Goal: Check status: Check status

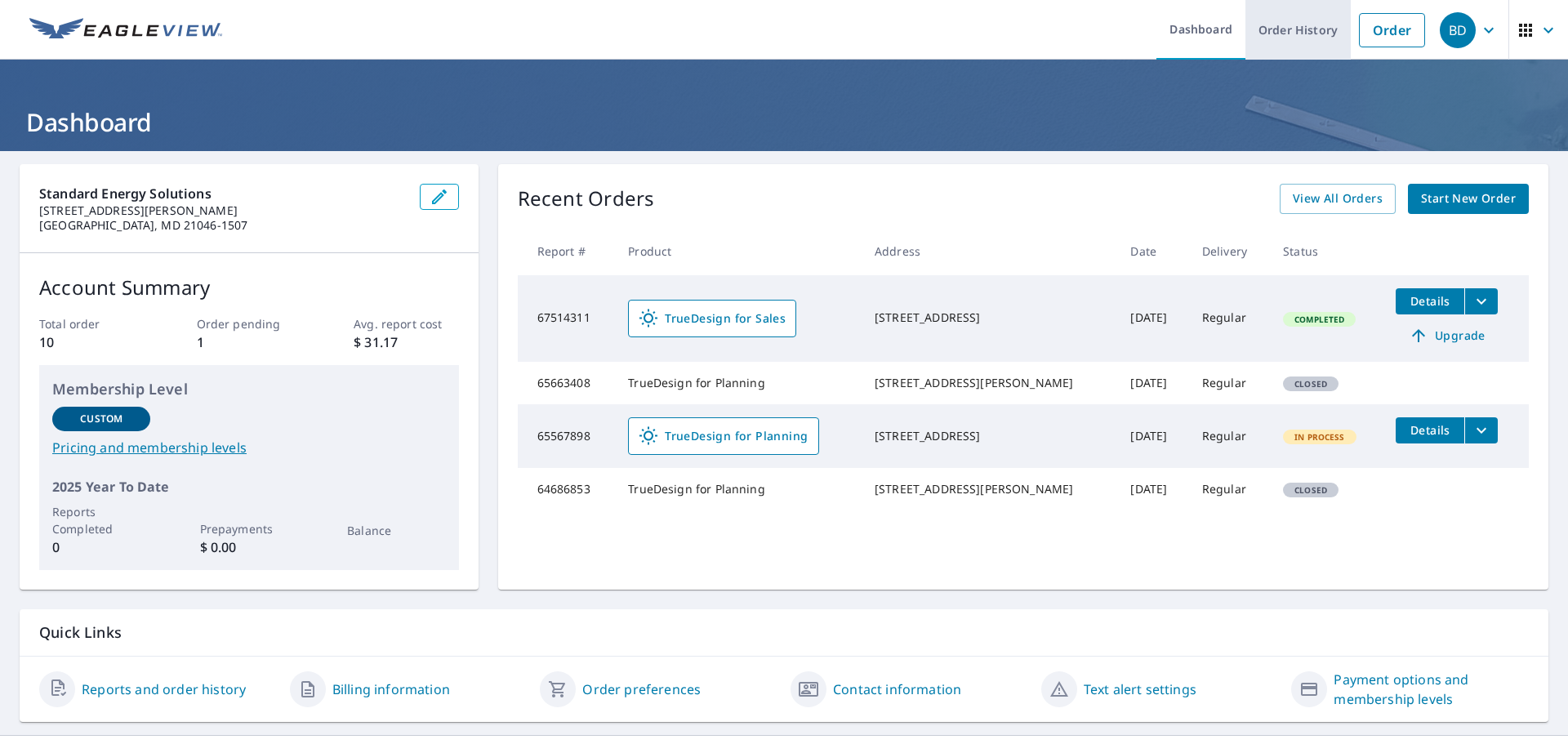
click at [1292, 29] on link "Order History" at bounding box center [1298, 29] width 105 height 59
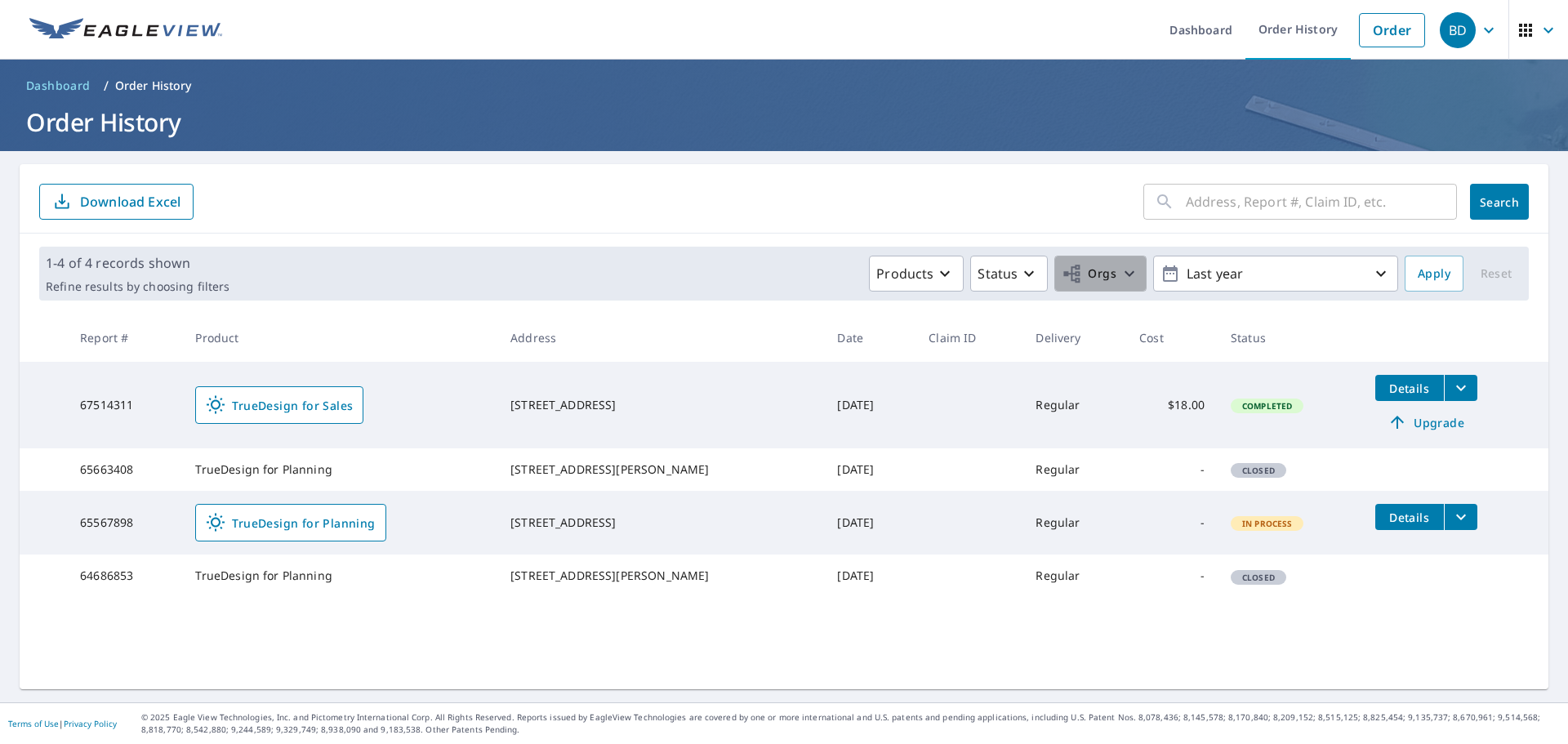
click at [1125, 274] on icon "button" at bounding box center [1130, 274] width 10 height 6
click at [771, 365] on input "Standard Energy Solutions" at bounding box center [769, 367] width 19 height 19
checkbox input "true"
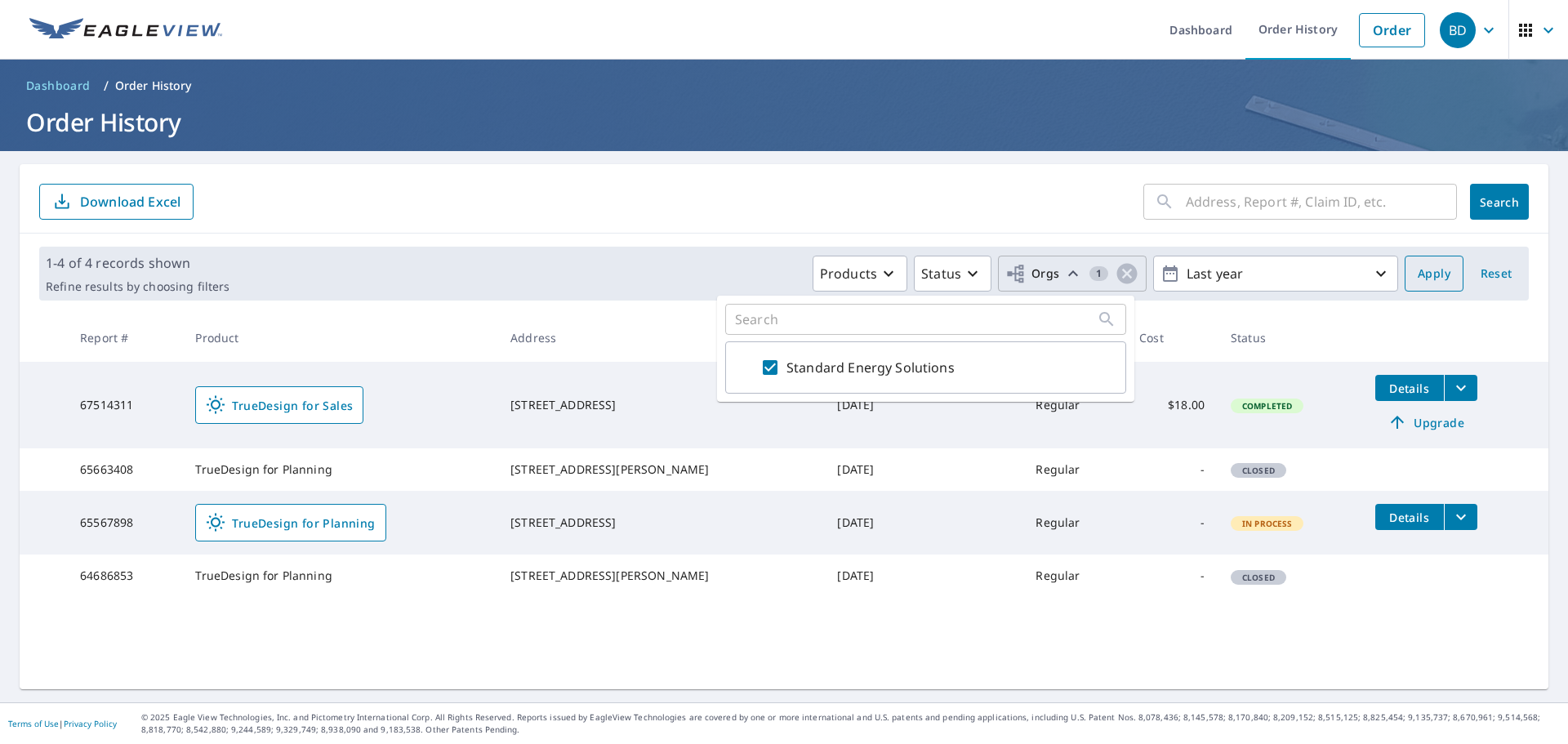
click at [1431, 279] on span "Apply" at bounding box center [1433, 274] width 33 height 20
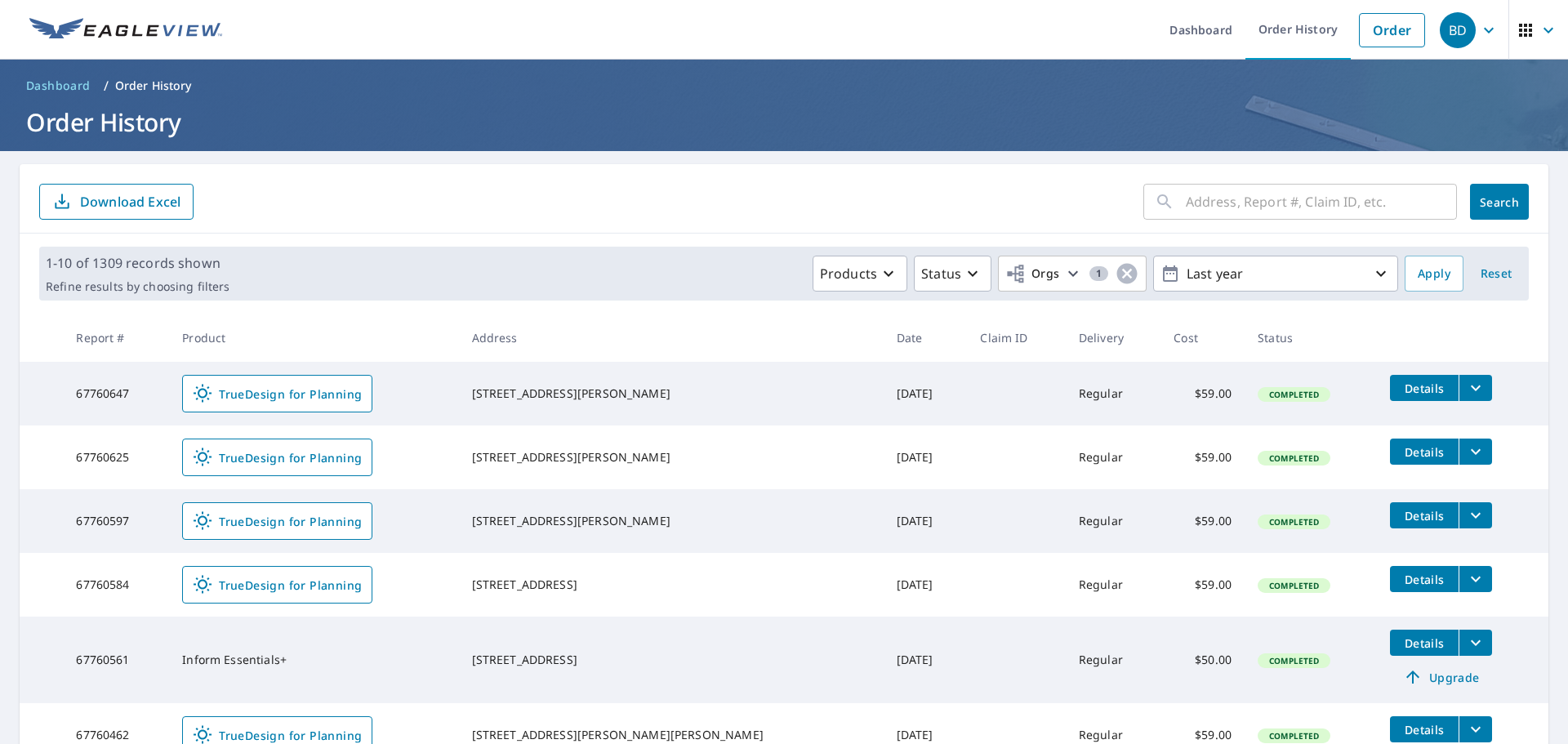
click at [1350, 202] on input "text" at bounding box center [1321, 202] width 271 height 46
type input "4820 bel air"
click at [1501, 215] on button "Search" at bounding box center [1499, 202] width 59 height 36
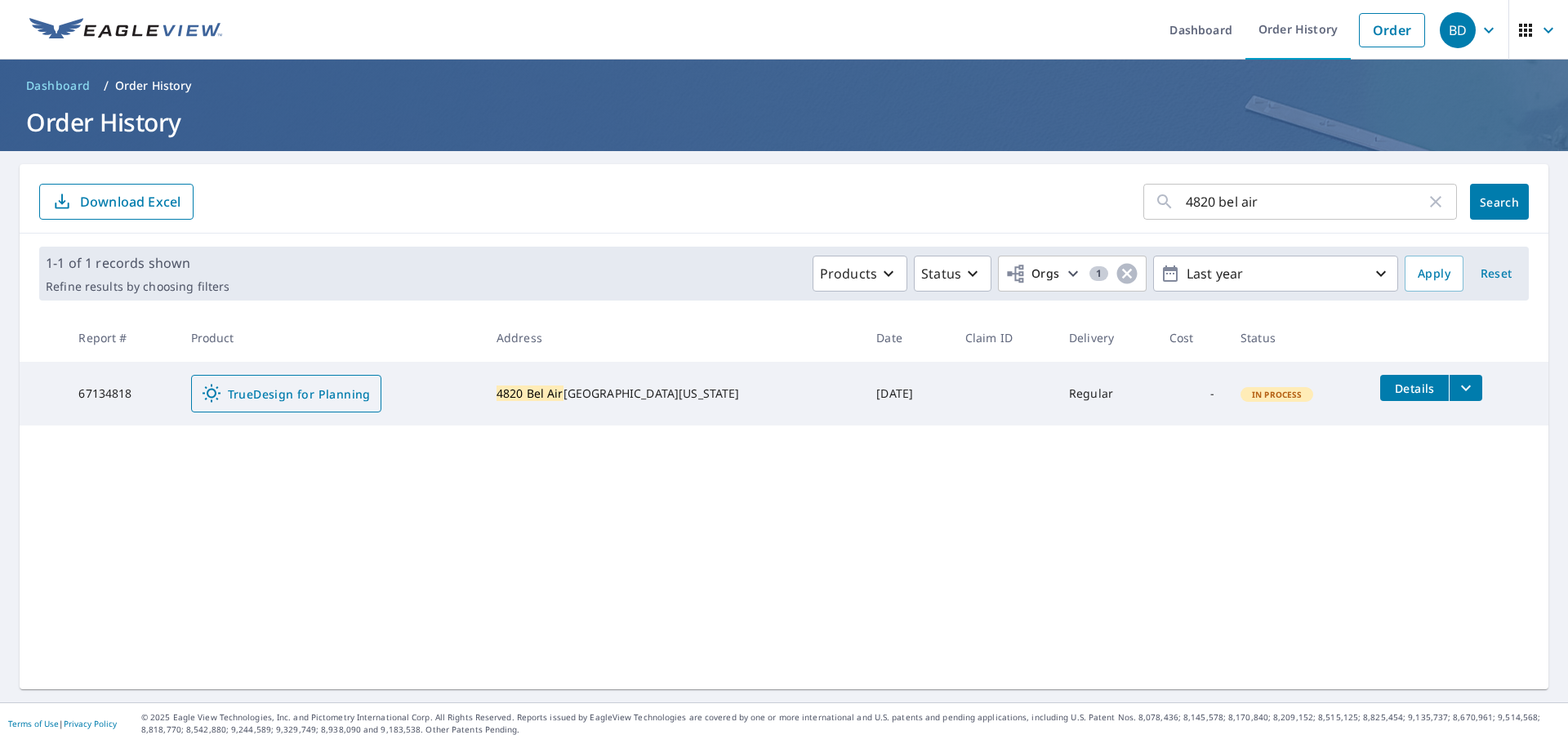
click at [303, 398] on span "TrueDesign for Planning" at bounding box center [286, 393] width 169 height 19
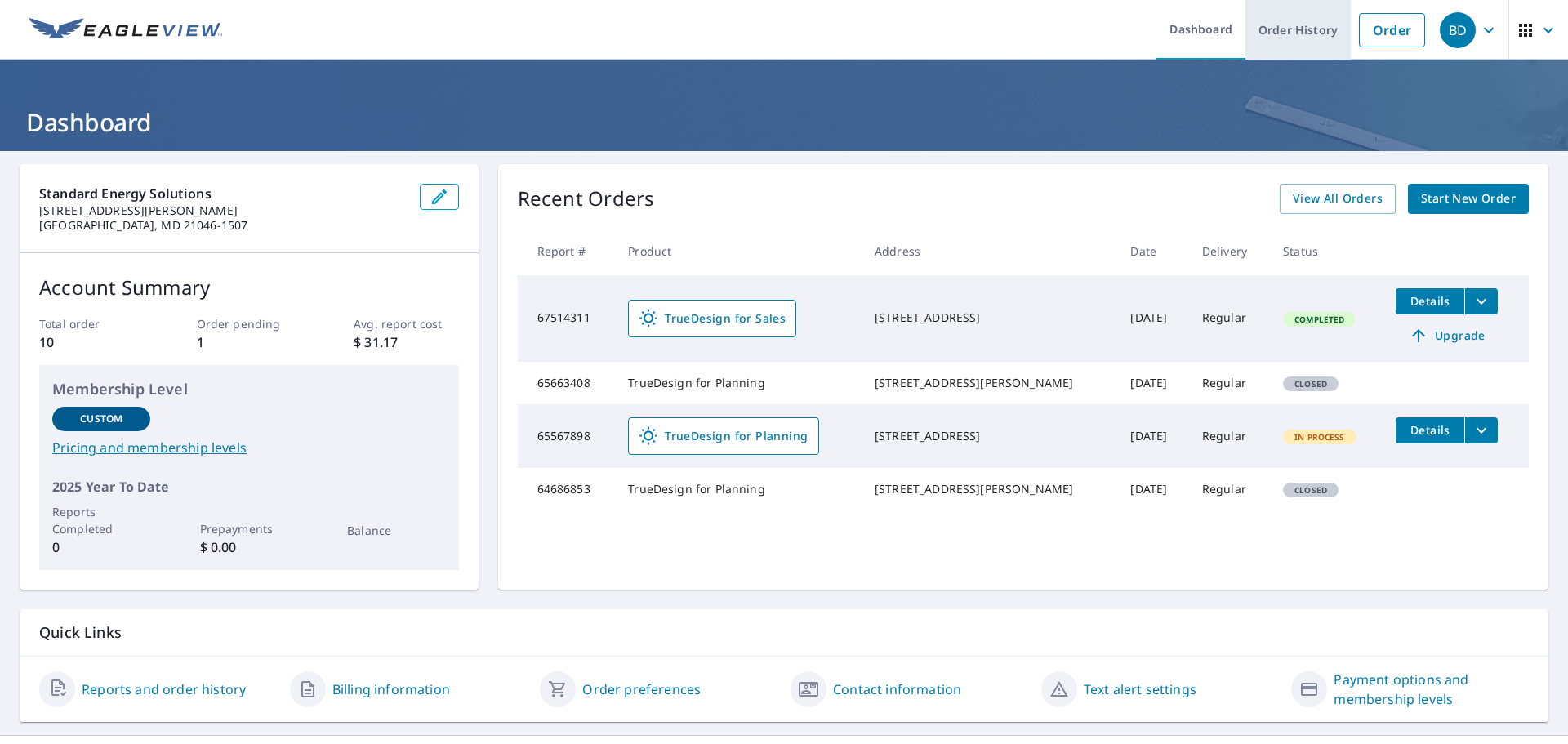
click at [1294, 35] on link "Order History" at bounding box center [1298, 29] width 105 height 59
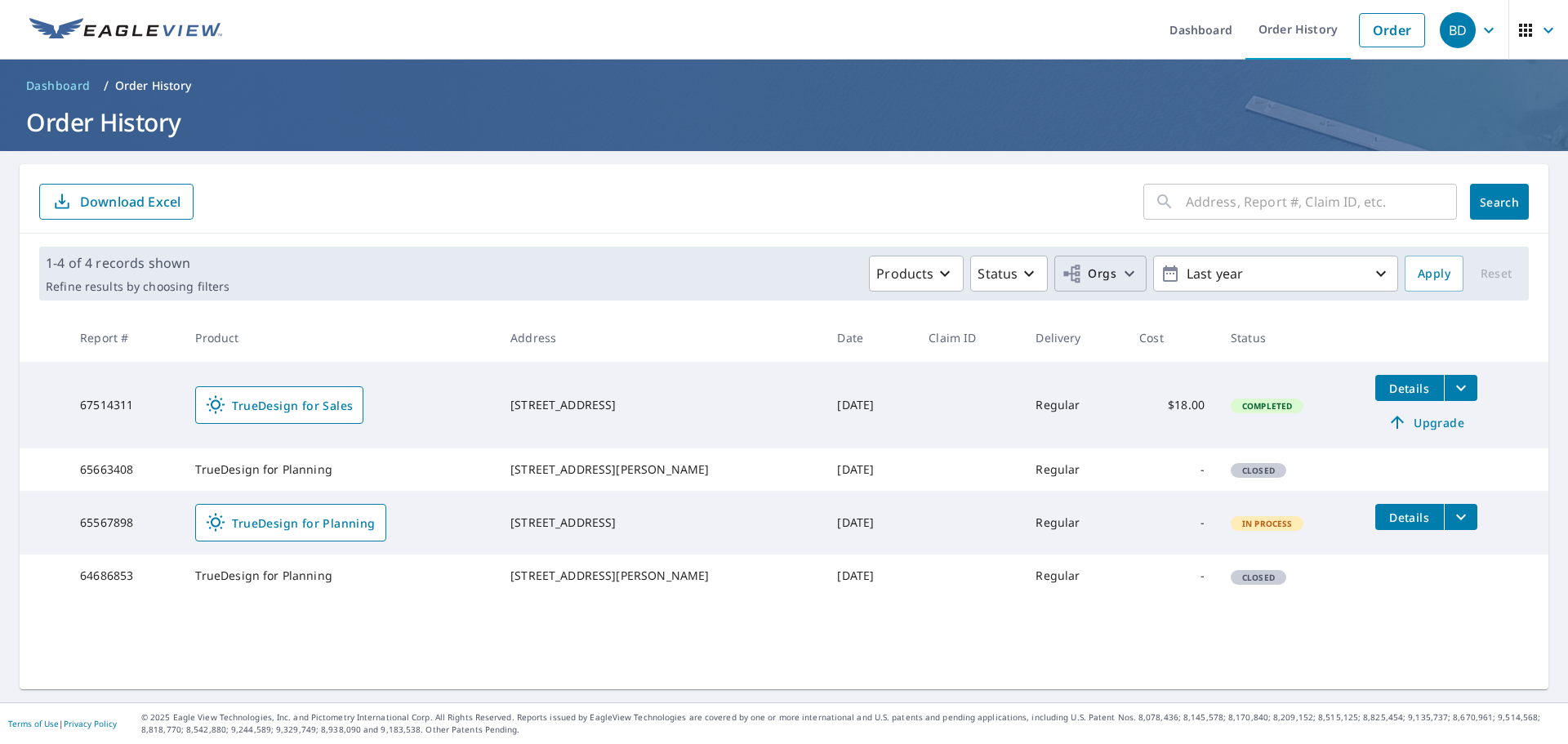
click at [1120, 278] on icon "button" at bounding box center [1129, 273] width 19 height 19
click at [769, 370] on input "Standard Energy Solutions" at bounding box center [769, 367] width 19 height 19
checkbox input "true"
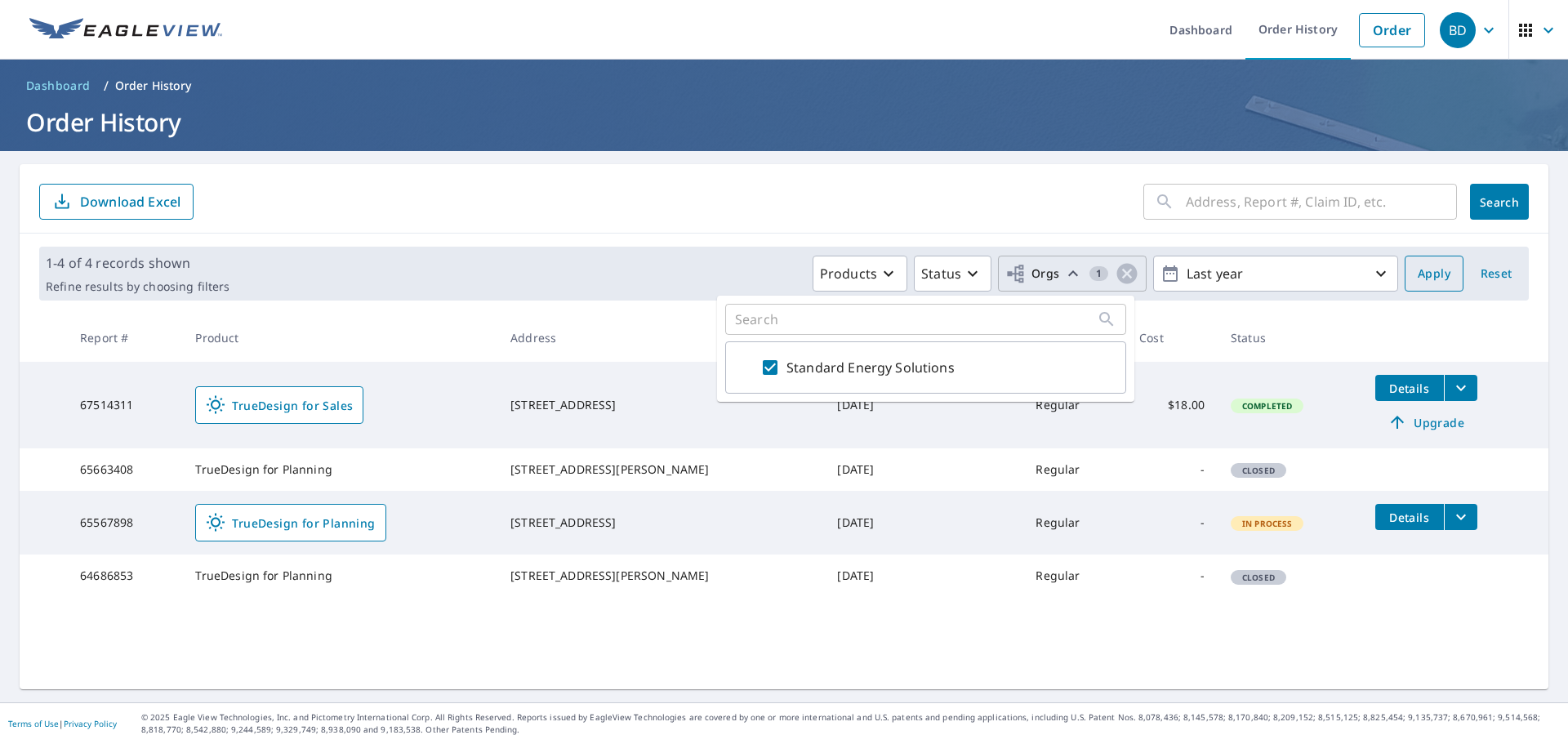
click at [1417, 264] on span "Apply" at bounding box center [1433, 274] width 33 height 20
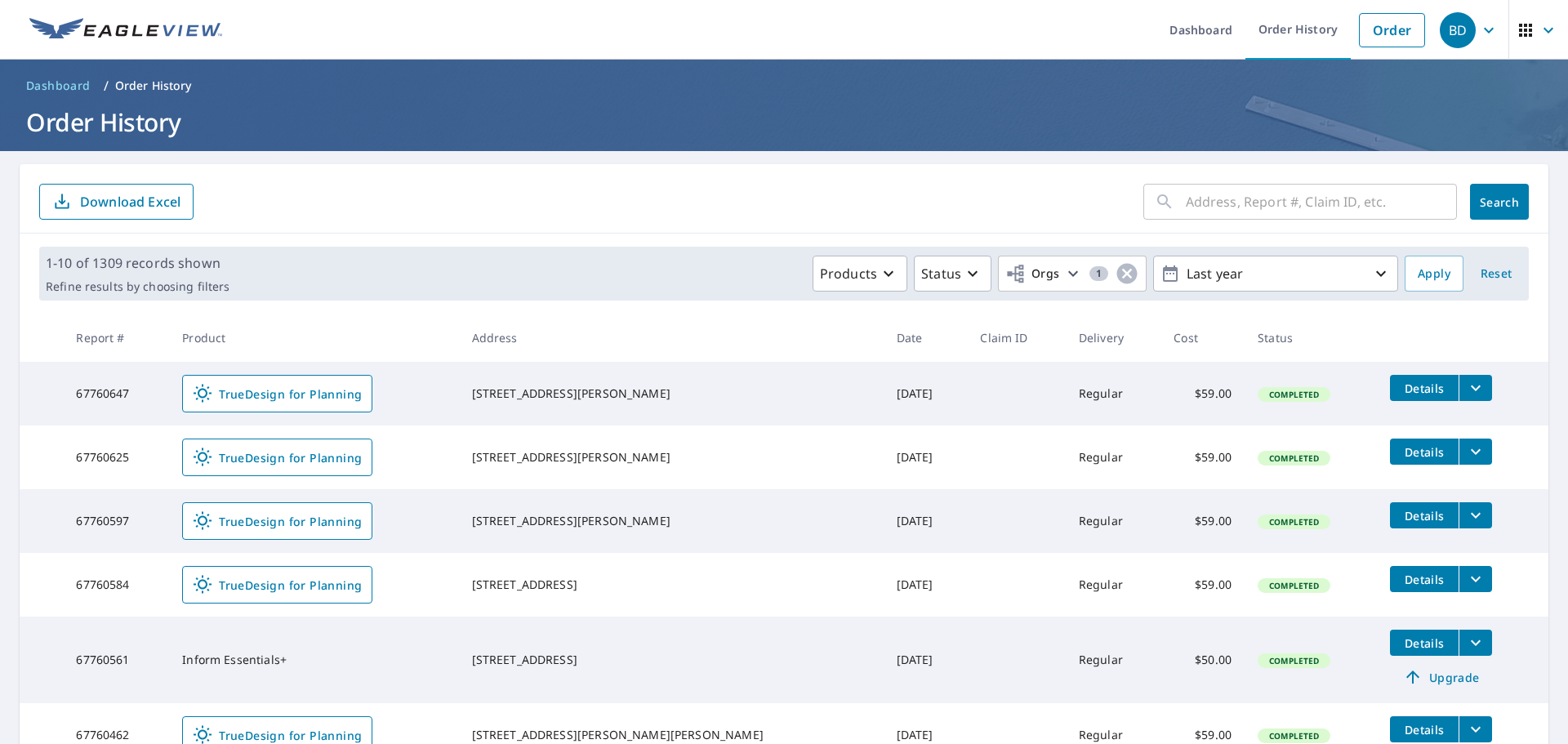
click at [1218, 207] on input "text" at bounding box center [1321, 202] width 271 height 46
type input "4820"
click at [1483, 204] on span "Search" at bounding box center [1499, 202] width 33 height 16
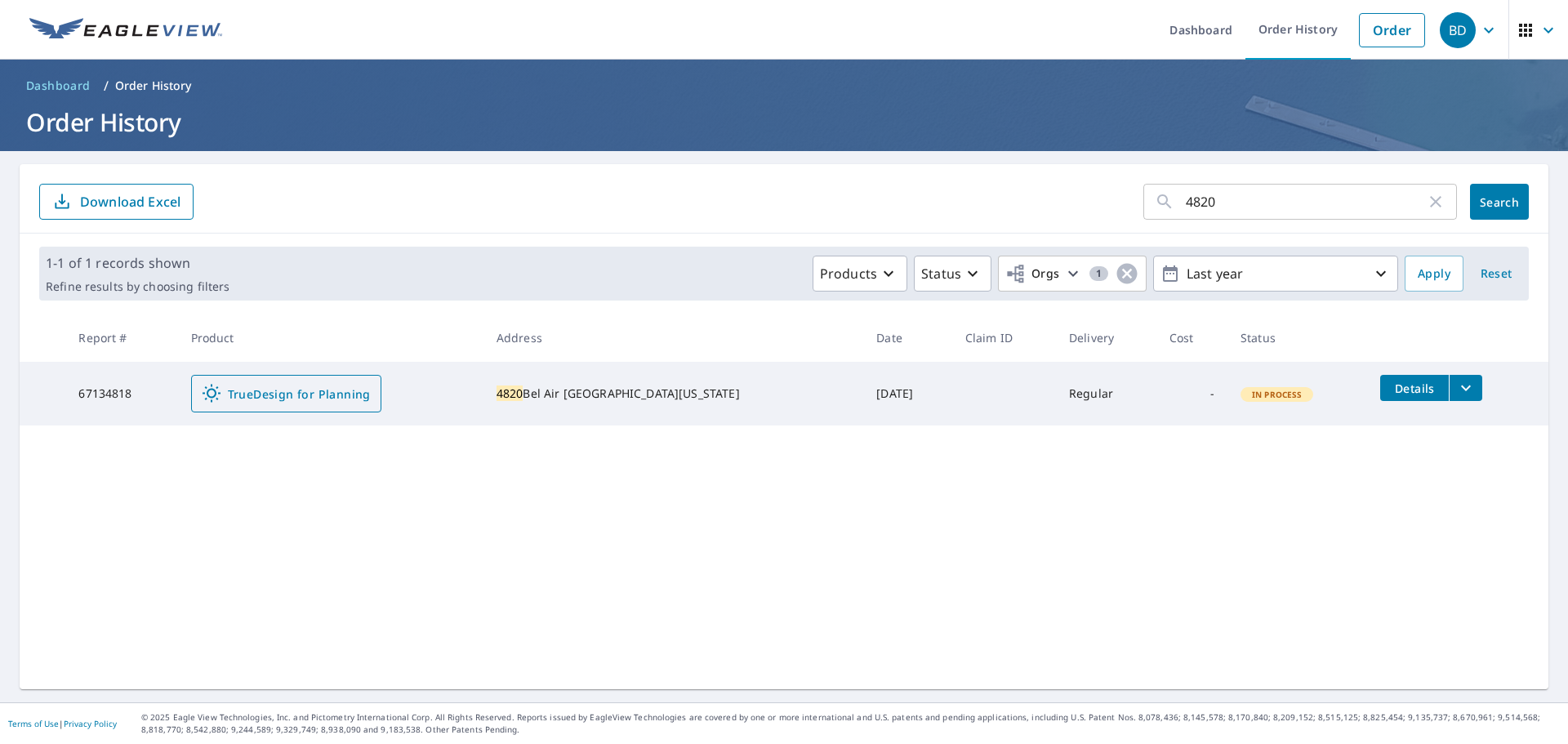
click at [337, 400] on span "TrueDesign for Planning" at bounding box center [286, 393] width 169 height 19
